Goal: Transaction & Acquisition: Download file/media

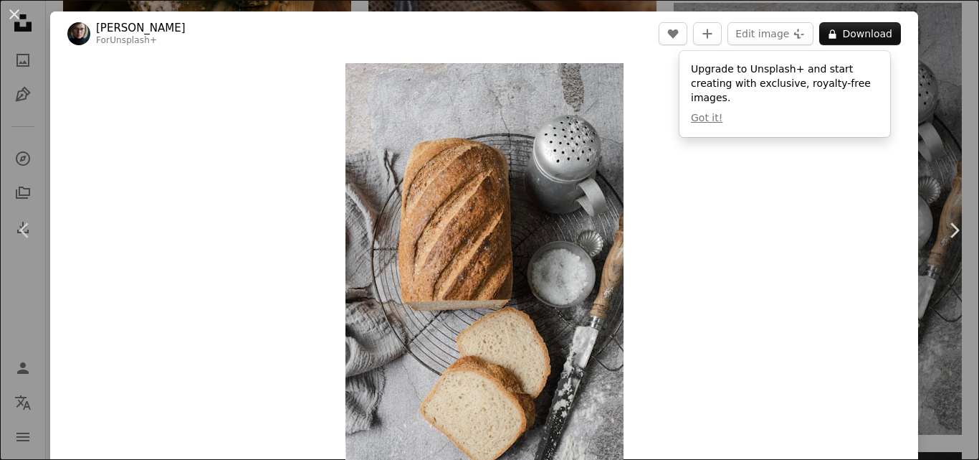
scroll to position [2352, 0]
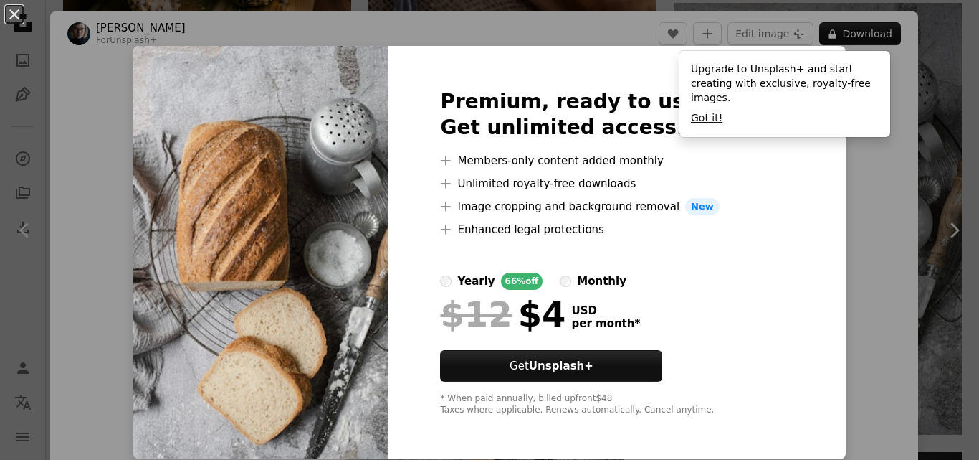
click at [706, 111] on button "Got it!" at bounding box center [707, 118] width 32 height 14
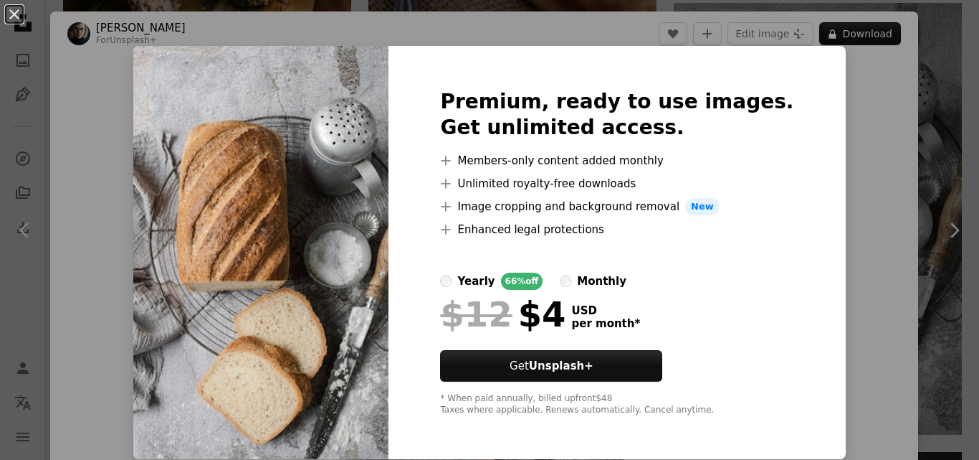
click at [938, 402] on div "An X shape Premium, ready to use images. Get unlimited access. A plus sign Memb…" at bounding box center [489, 230] width 979 height 460
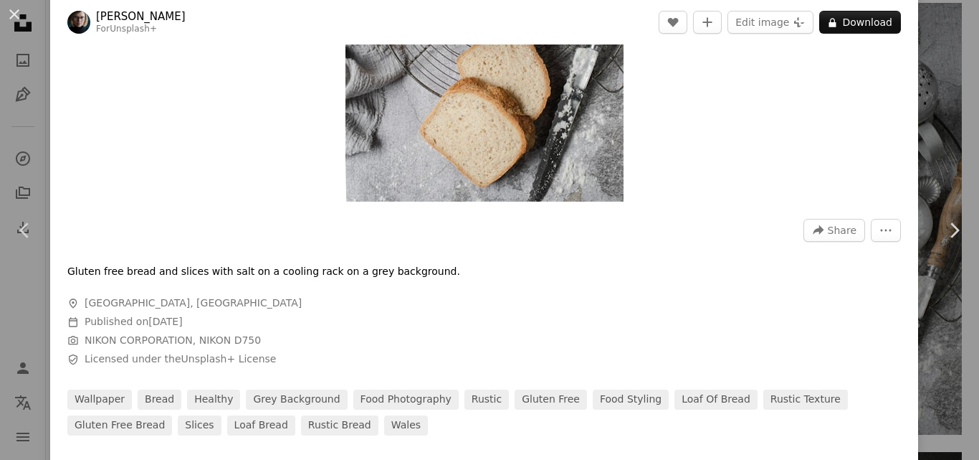
scroll to position [296, 0]
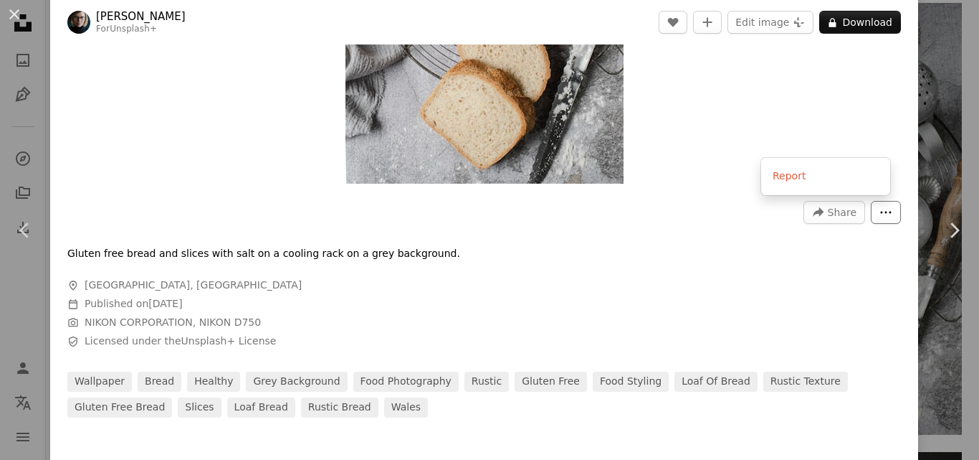
click at [881, 213] on icon "More Actions" at bounding box center [886, 212] width 11 height 2
click at [857, 267] on dialog "An X shape Chevron left Chevron right [PERSON_NAME] For Unsplash+ A heart A plu…" at bounding box center [489, 230] width 979 height 460
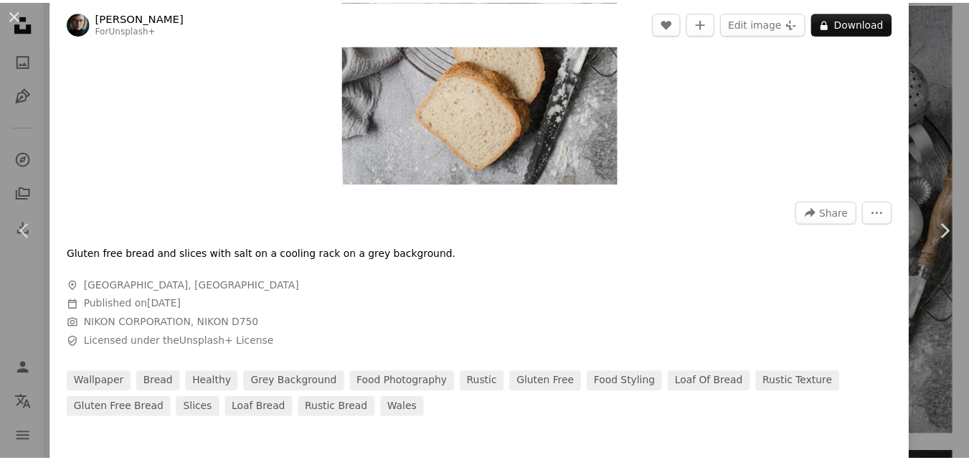
scroll to position [0, 0]
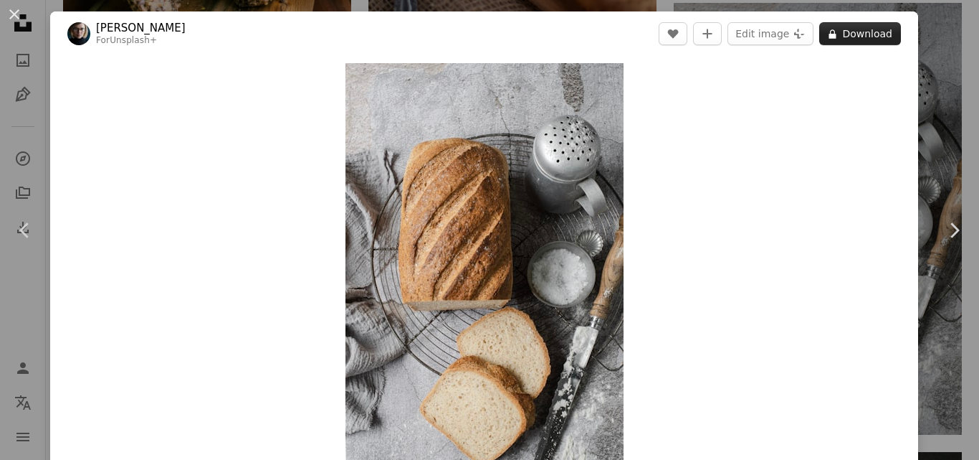
click at [834, 32] on button "A lock Download" at bounding box center [860, 33] width 82 height 23
click at [920, 54] on div "An X shape Chevron left Chevron right [PERSON_NAME] For Unsplash+ A heart A plu…" at bounding box center [489, 230] width 979 height 460
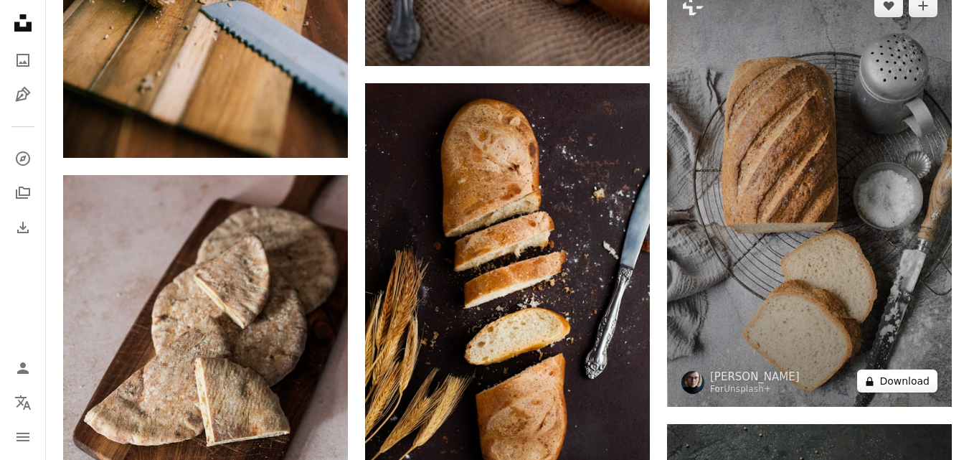
click at [910, 374] on button "A lock Download" at bounding box center [897, 380] width 80 height 23
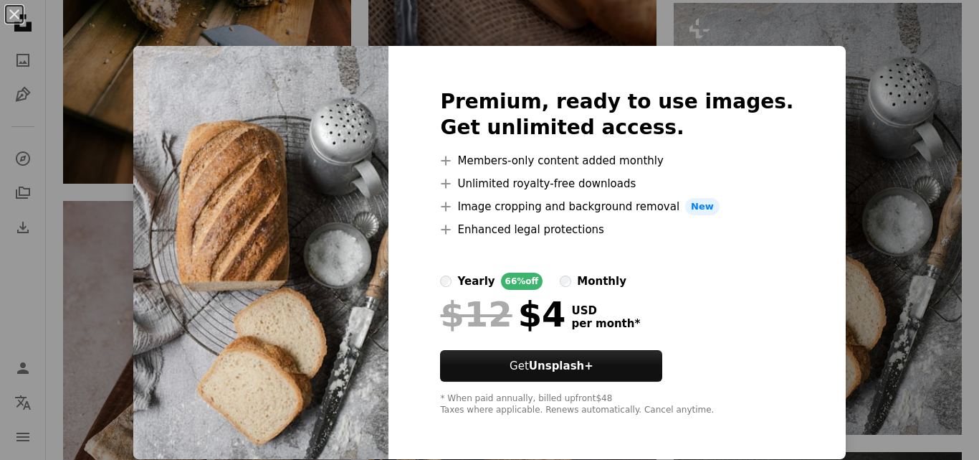
click at [916, 324] on div "An X shape Premium, ready to use images. Get unlimited access. A plus sign Memb…" at bounding box center [489, 230] width 979 height 460
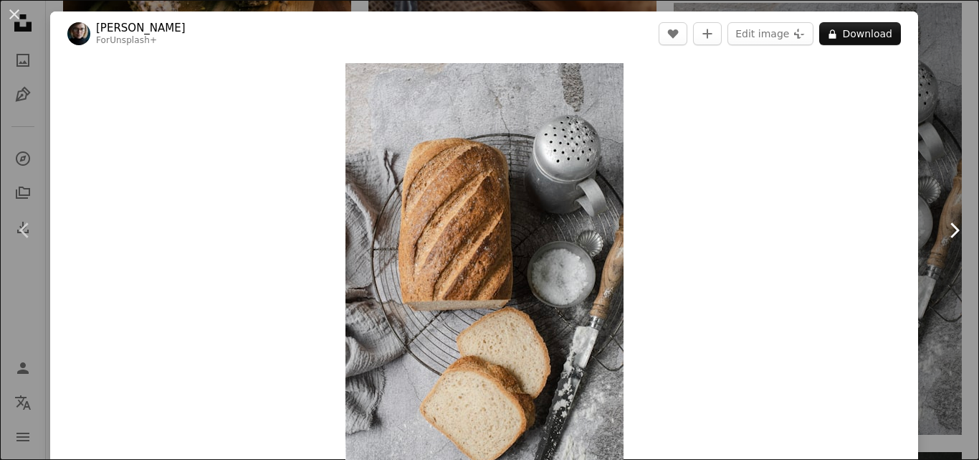
click at [938, 177] on link "Chevron right" at bounding box center [954, 230] width 50 height 138
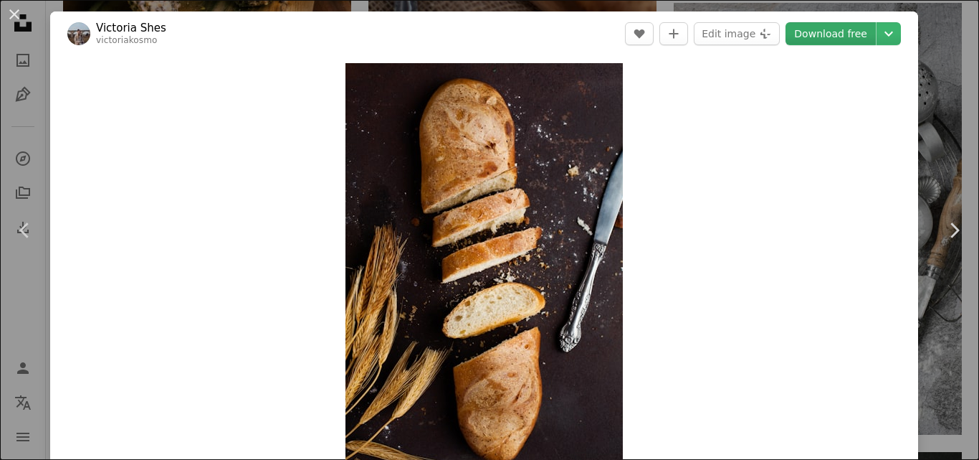
click at [834, 32] on link "Download free" at bounding box center [831, 33] width 90 height 23
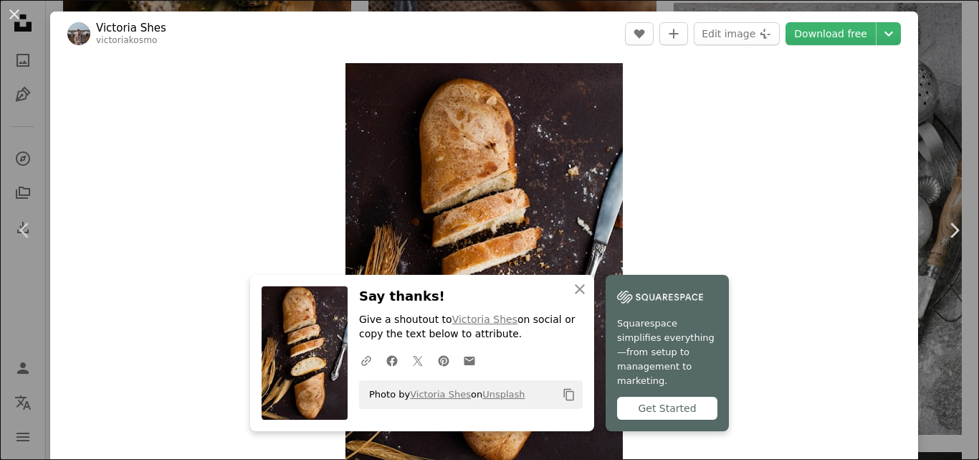
click at [927, 82] on div "An X shape Chevron left Chevron right Victoria Shes victoriakosmo A heart A plu…" at bounding box center [489, 230] width 979 height 460
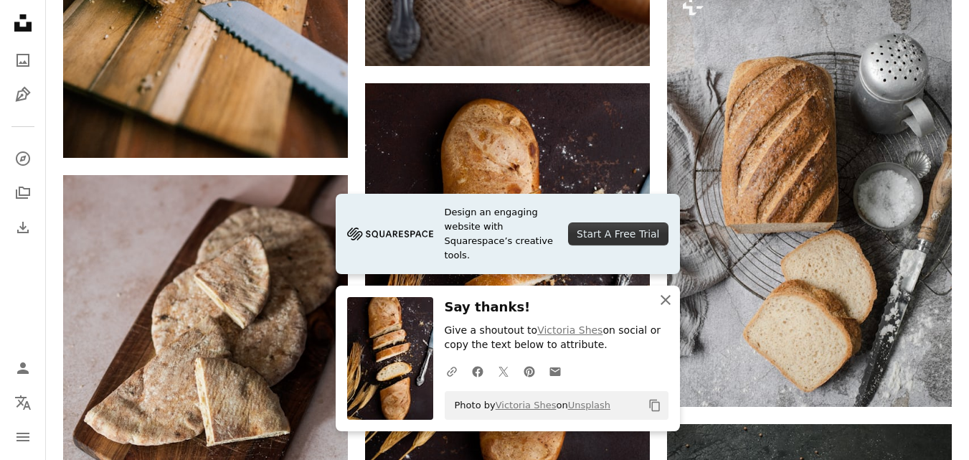
click at [663, 300] on icon "button" at bounding box center [665, 300] width 10 height 10
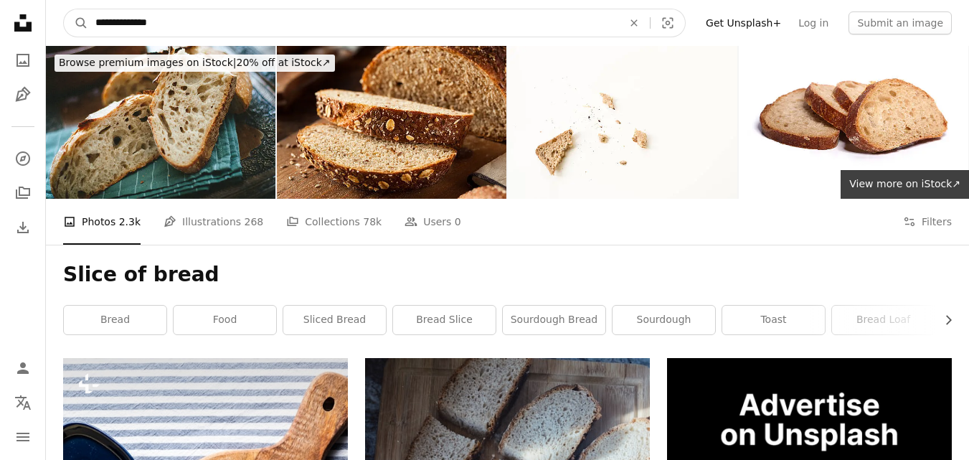
click at [558, 22] on input "**********" at bounding box center [353, 22] width 530 height 27
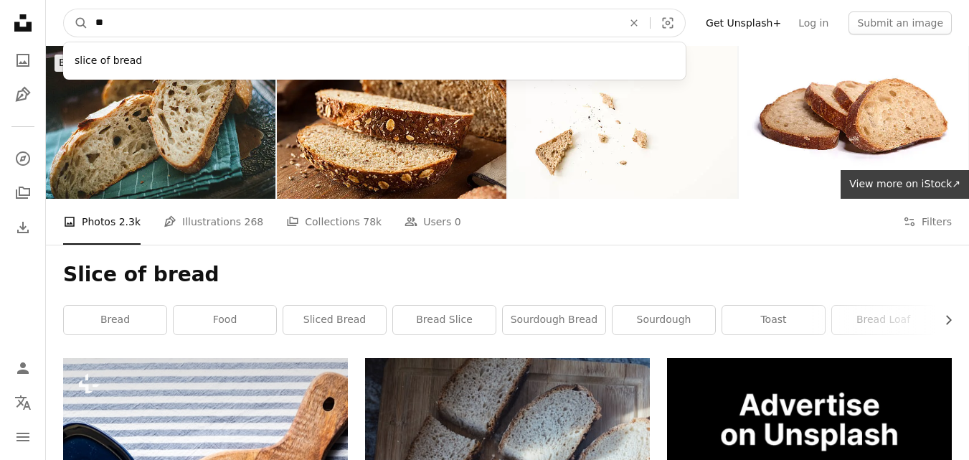
type input "*"
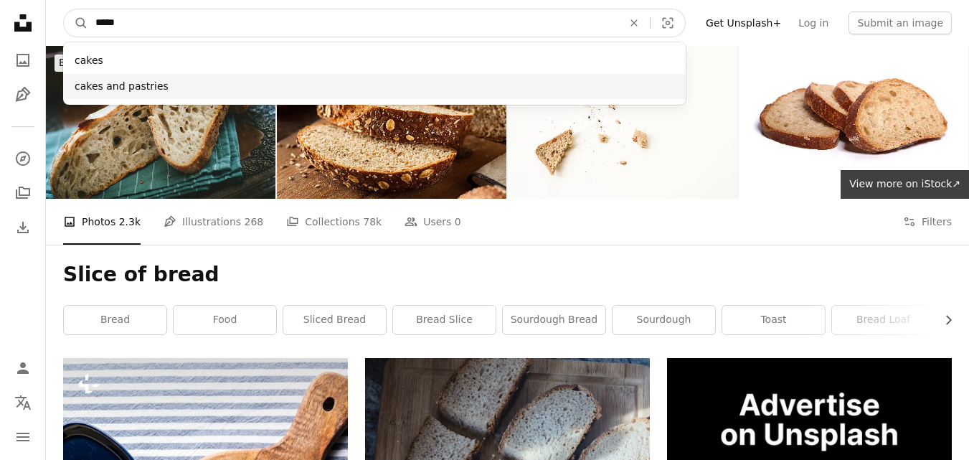
type input "*****"
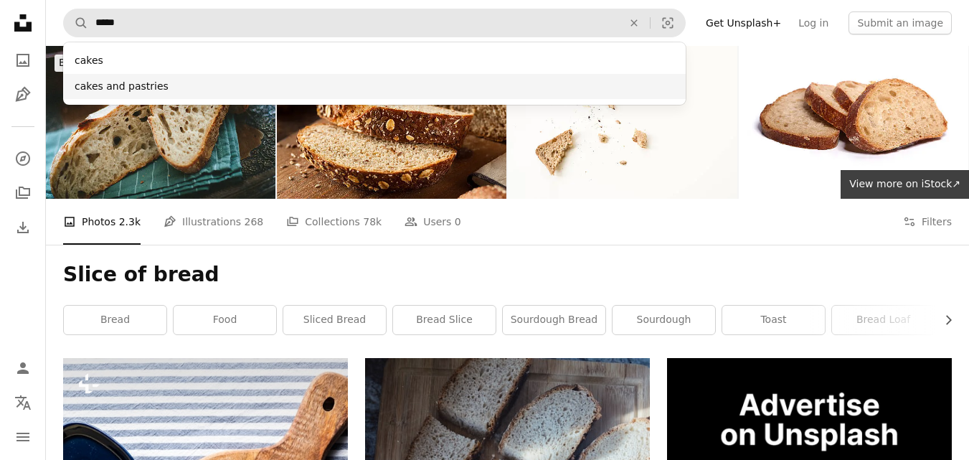
click at [543, 88] on div "cakes and pastries" at bounding box center [374, 87] width 622 height 26
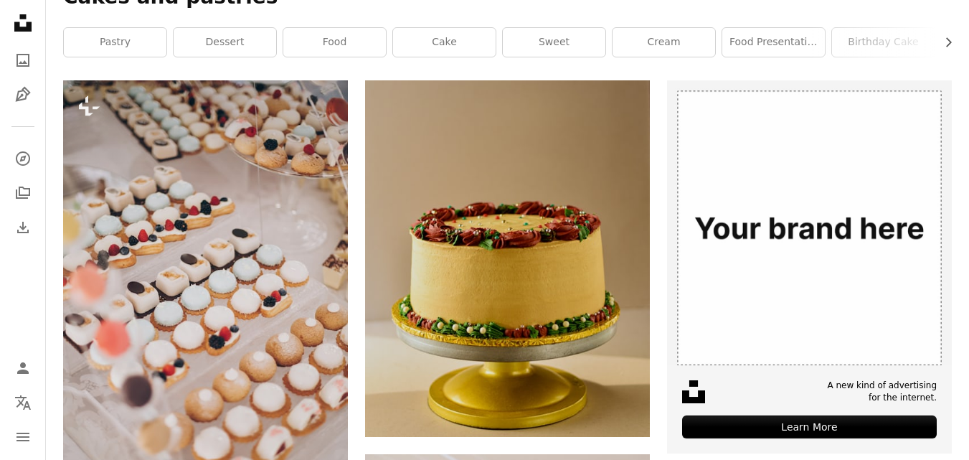
scroll to position [300, 0]
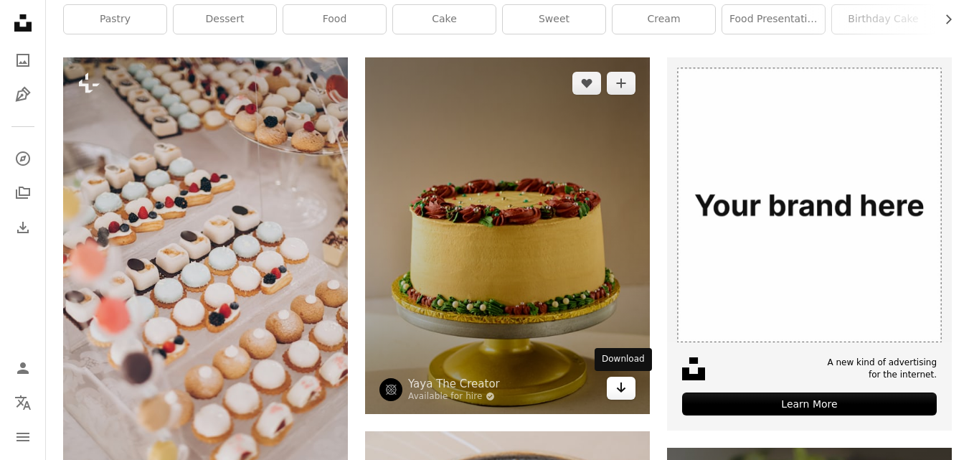
click at [623, 389] on icon "Download" at bounding box center [621, 387] width 9 height 10
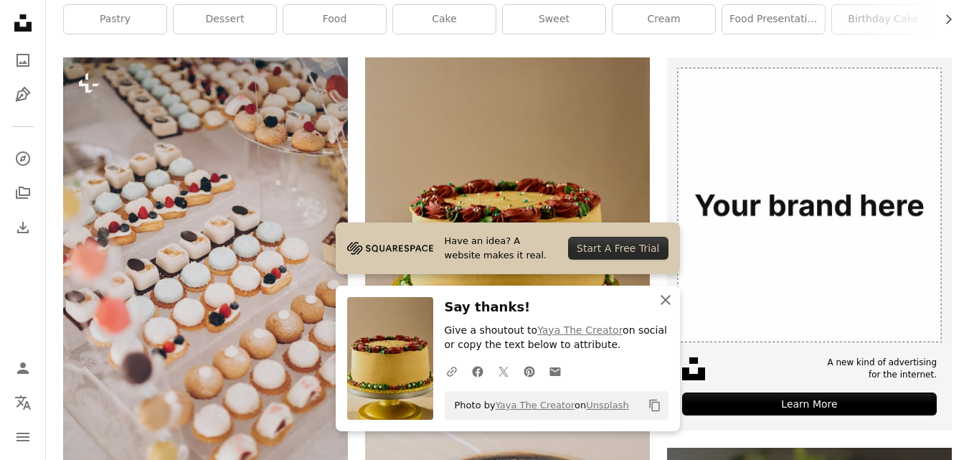
click at [664, 299] on icon "button" at bounding box center [665, 300] width 10 height 10
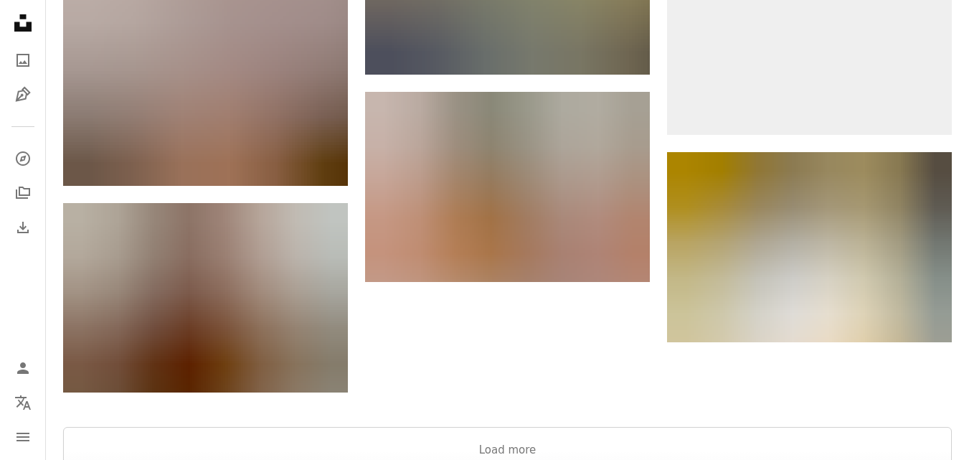
scroll to position [2455, 0]
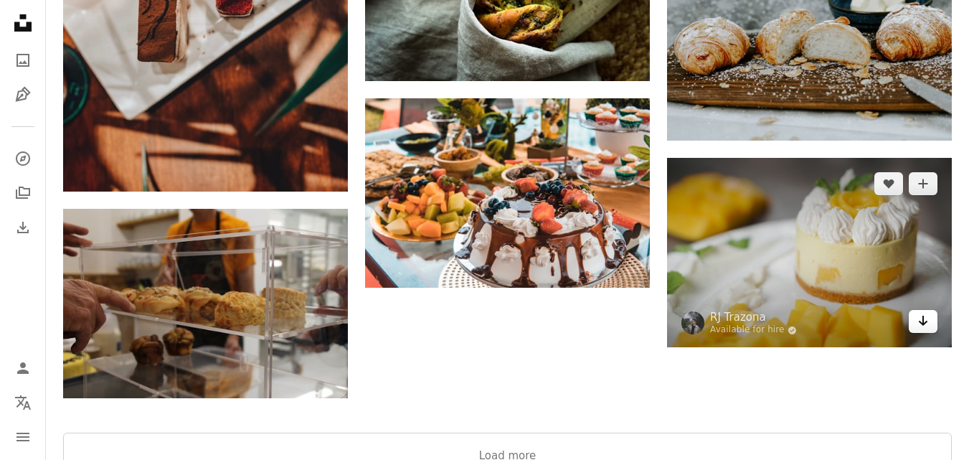
click at [926, 322] on icon "Download" at bounding box center [922, 320] width 9 height 10
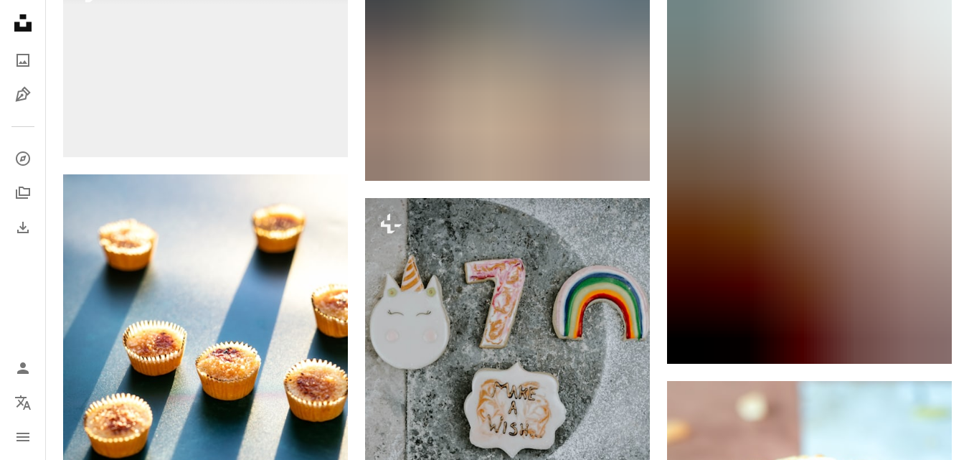
scroll to position [0, 0]
